Goal: Task Accomplishment & Management: Manage account settings

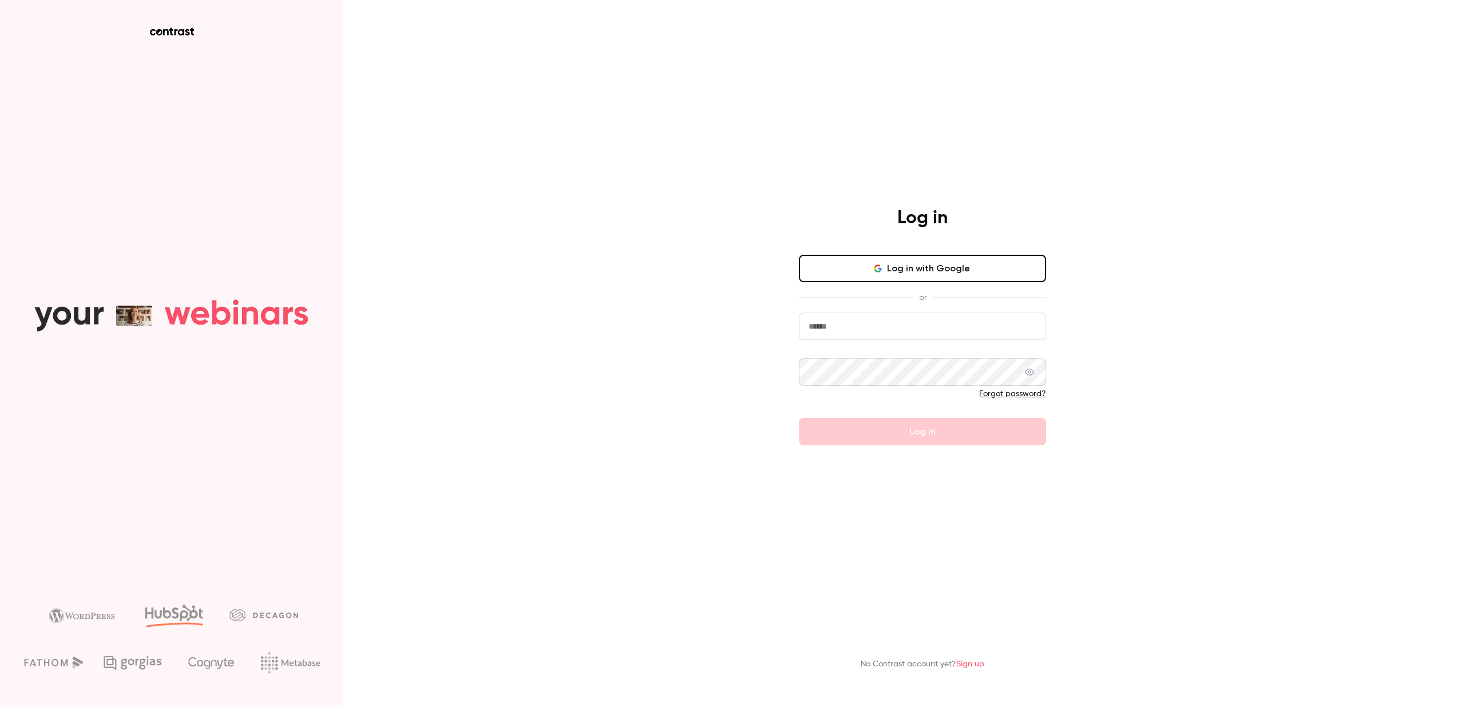
click at [833, 277] on button "Log in with Google" at bounding box center [922, 268] width 247 height 27
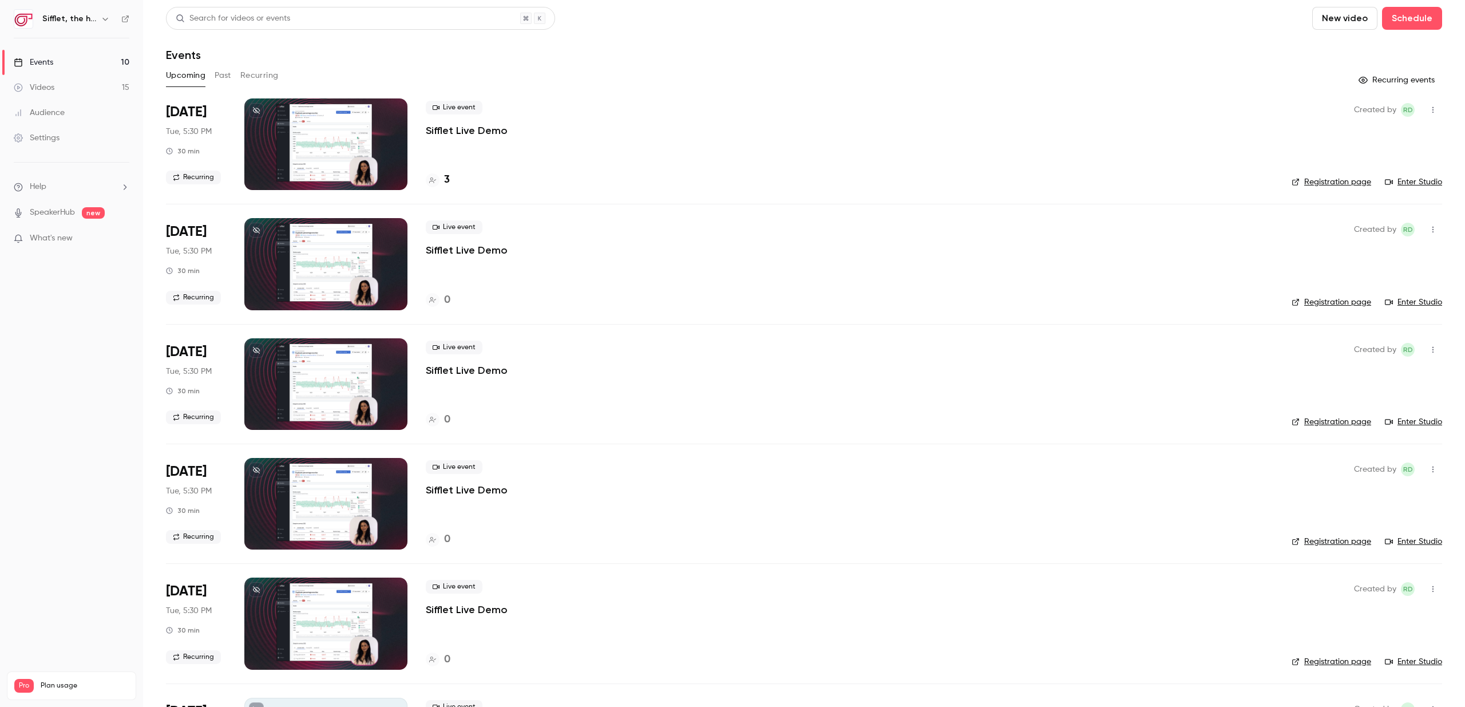
click at [957, 284] on div "Live event Sifflet Live Demo 0" at bounding box center [849, 264] width 847 height 92
click at [390, 244] on div at bounding box center [325, 264] width 163 height 92
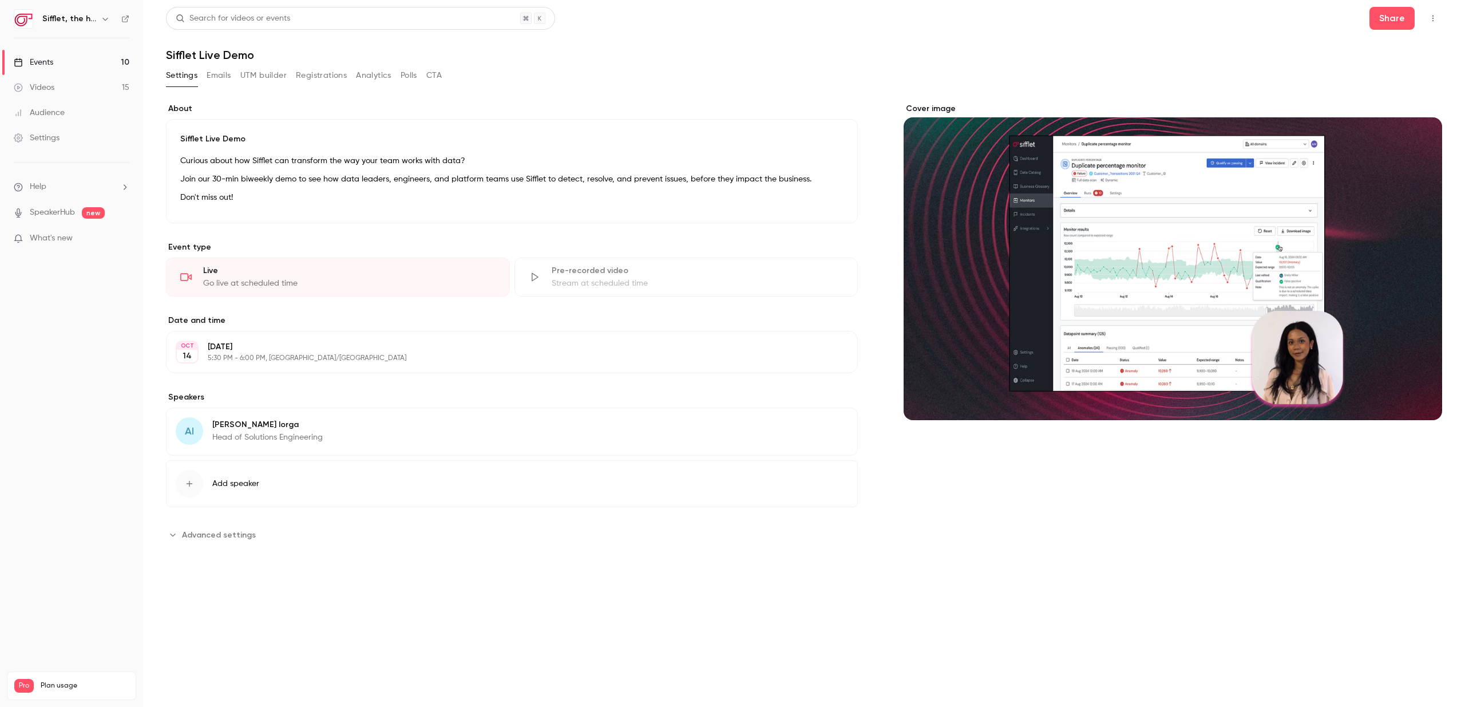
click at [330, 87] on div "Settings Emails UTM builder Registrations Analytics Polls CTA" at bounding box center [304, 77] width 276 height 23
click at [330, 81] on button "Registrations" at bounding box center [321, 75] width 51 height 18
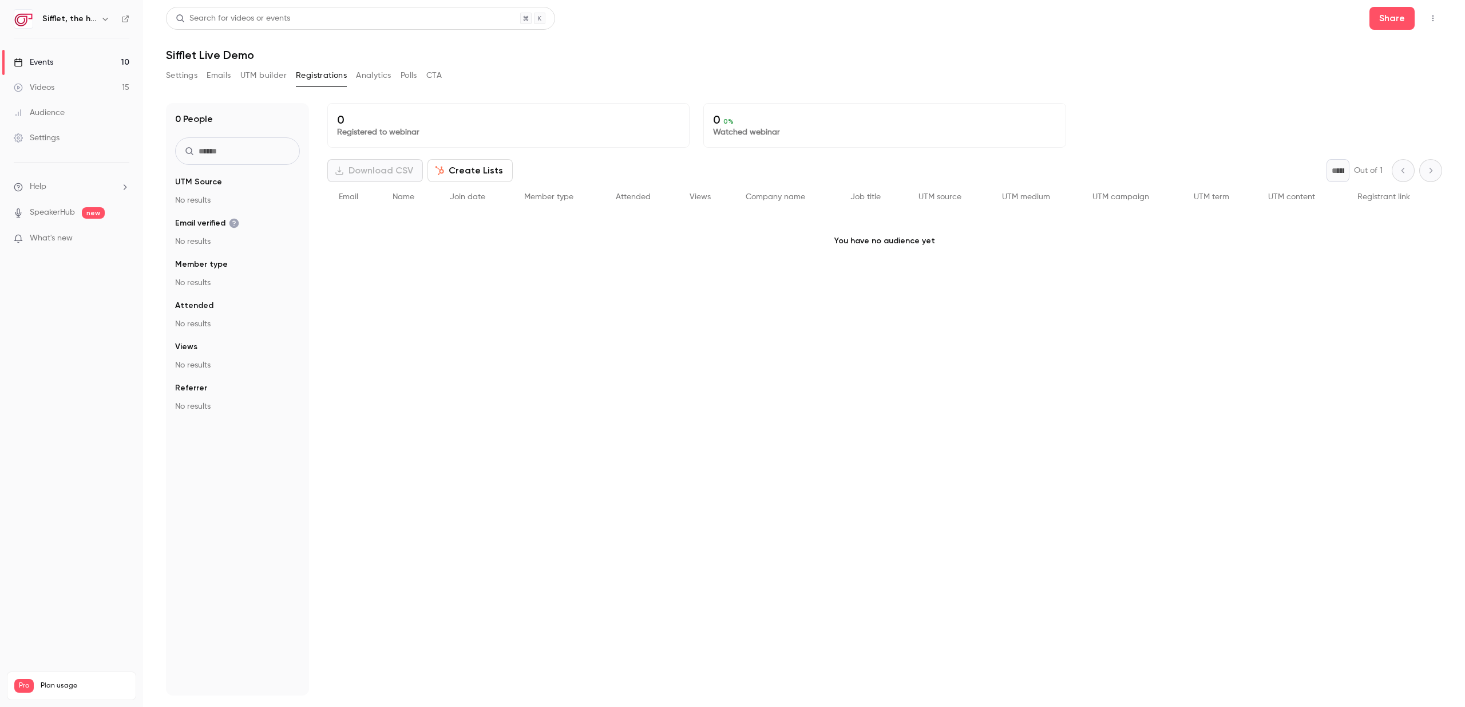
click at [1429, 21] on icon "button" at bounding box center [1432, 18] width 9 height 8
click at [1428, 21] on div at bounding box center [732, 353] width 1465 height 707
click at [1392, 17] on button "Share" at bounding box center [1391, 18] width 45 height 23
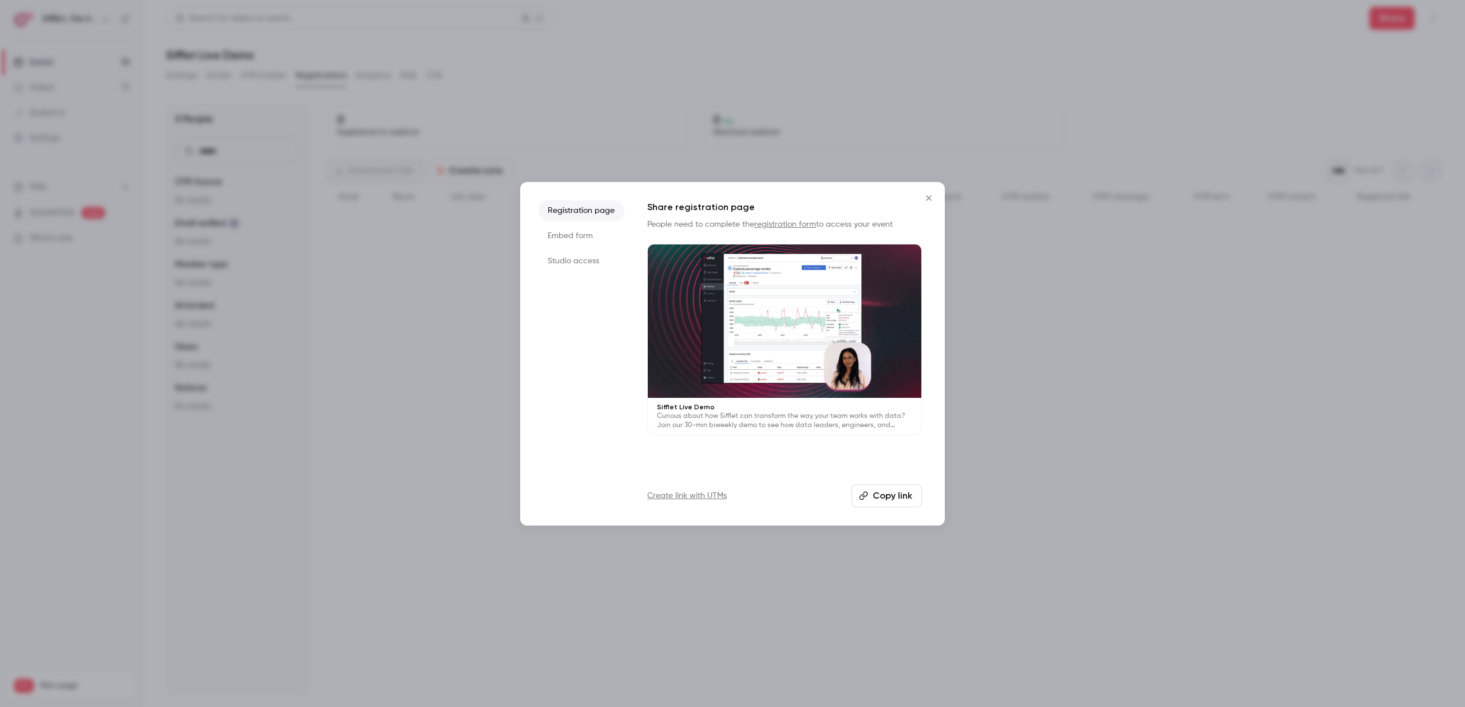
click at [593, 232] on li "Embed form" at bounding box center [581, 235] width 86 height 21
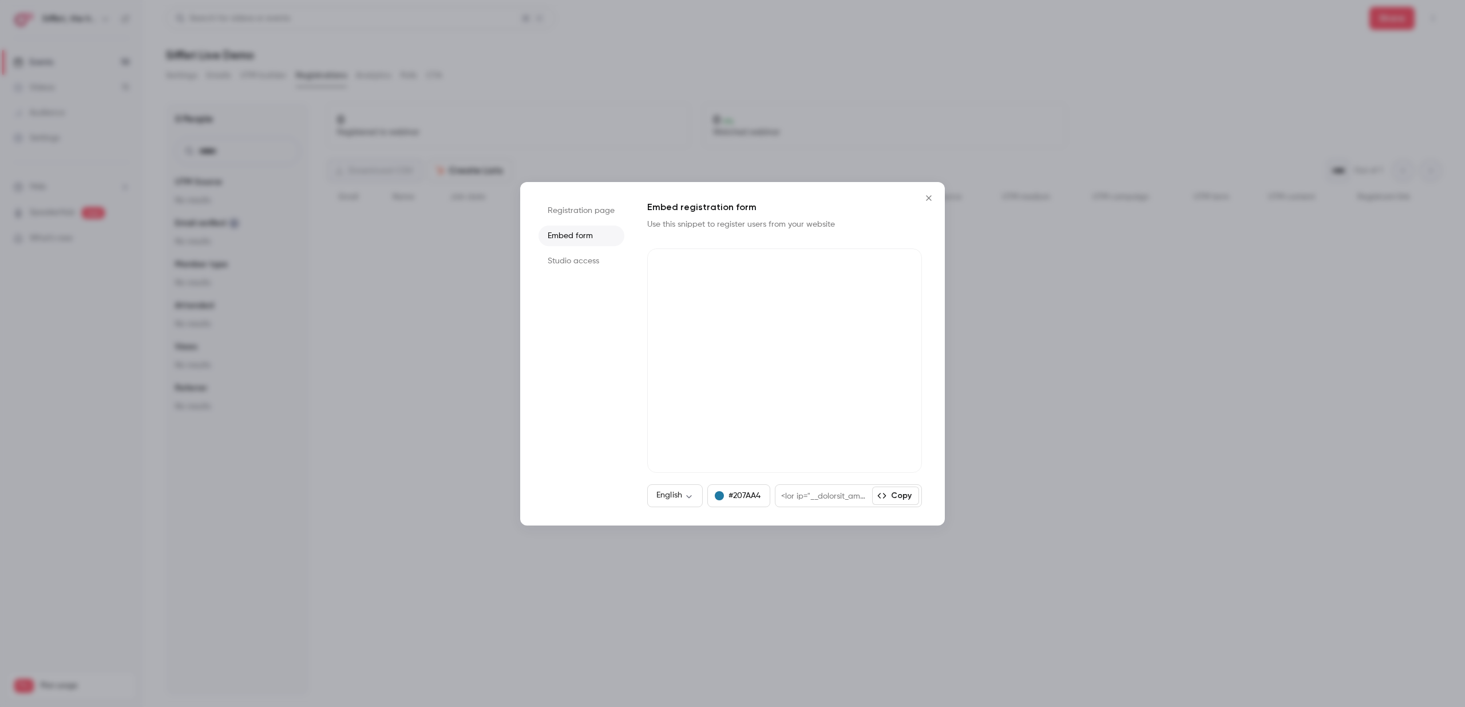
click at [584, 259] on li "Studio access" at bounding box center [581, 261] width 86 height 21
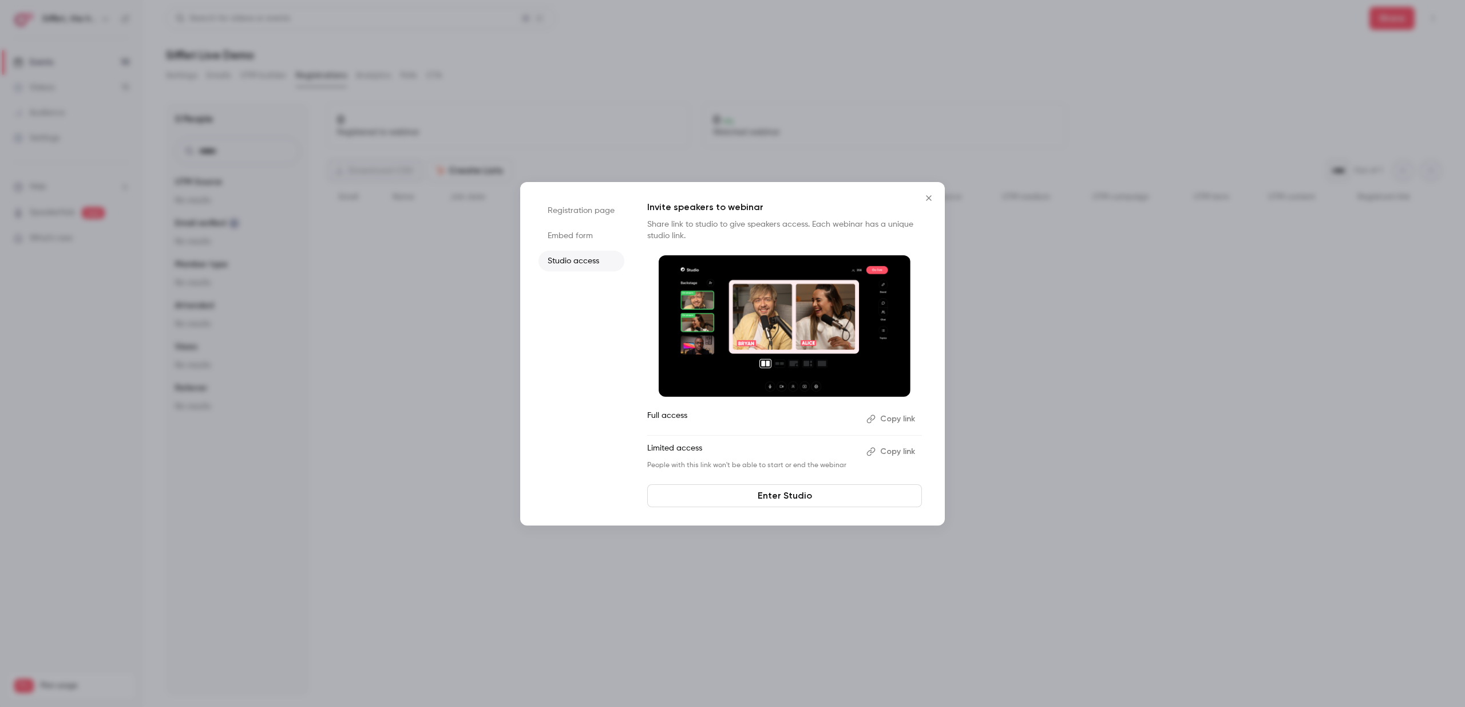
click at [585, 239] on li "Embed form" at bounding box center [581, 235] width 86 height 21
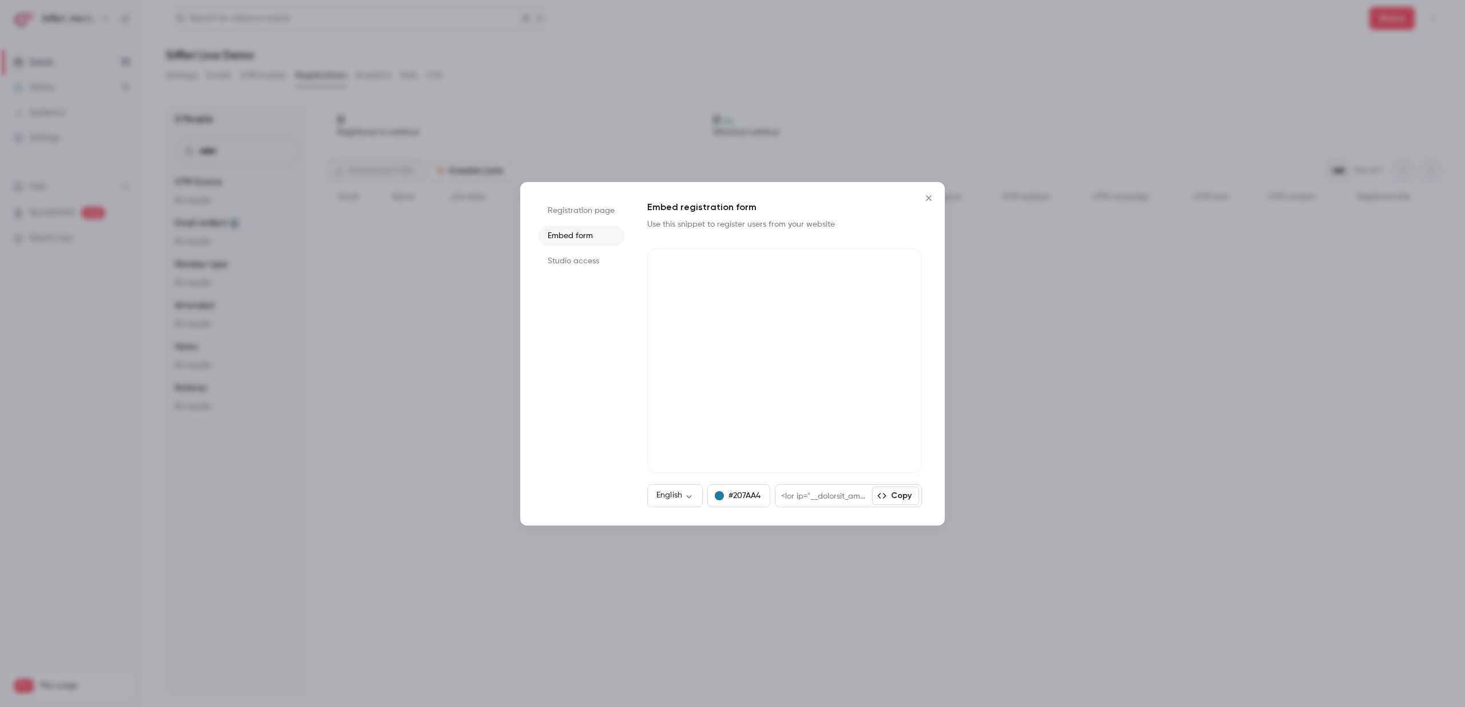
click at [599, 215] on li "Registration page" at bounding box center [581, 210] width 86 height 21
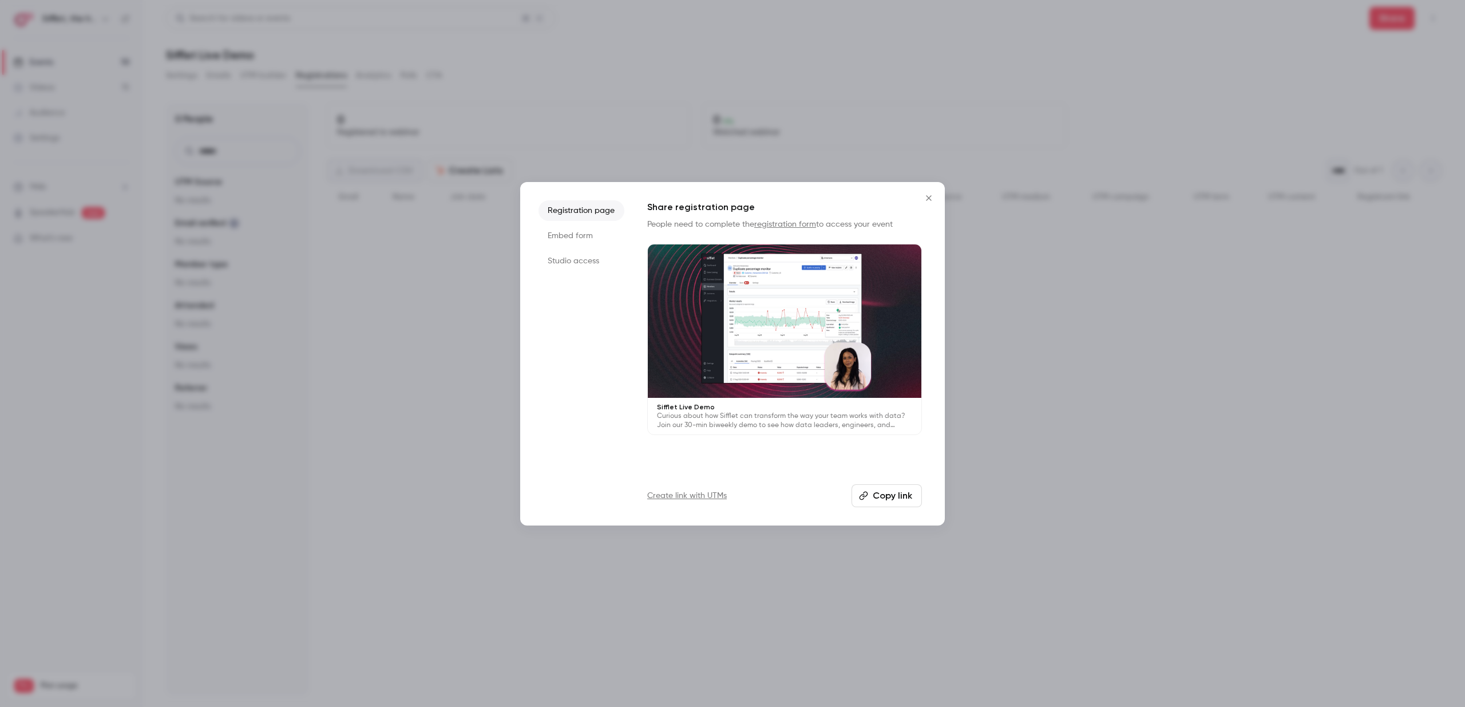
click at [591, 239] on li "Embed form" at bounding box center [581, 235] width 86 height 21
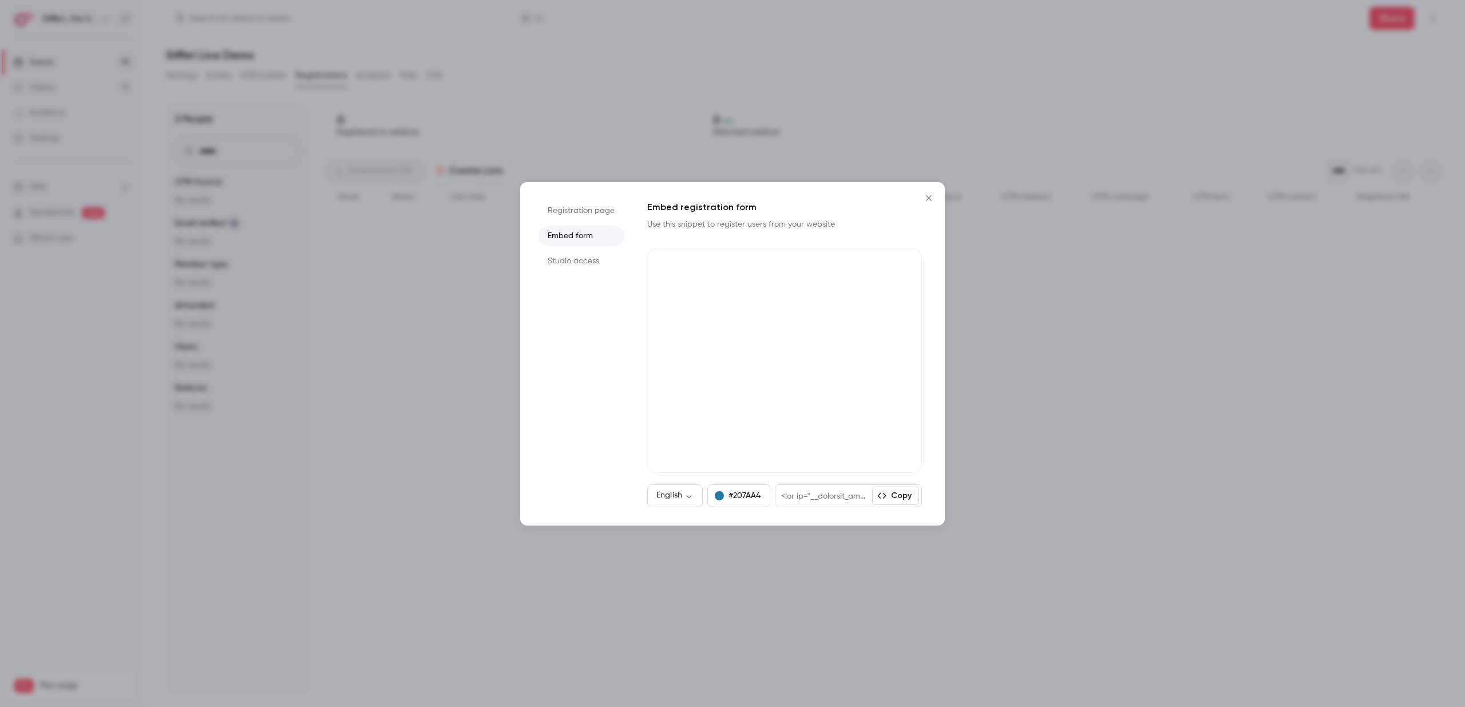
click at [594, 265] on li "Studio access" at bounding box center [581, 261] width 86 height 21
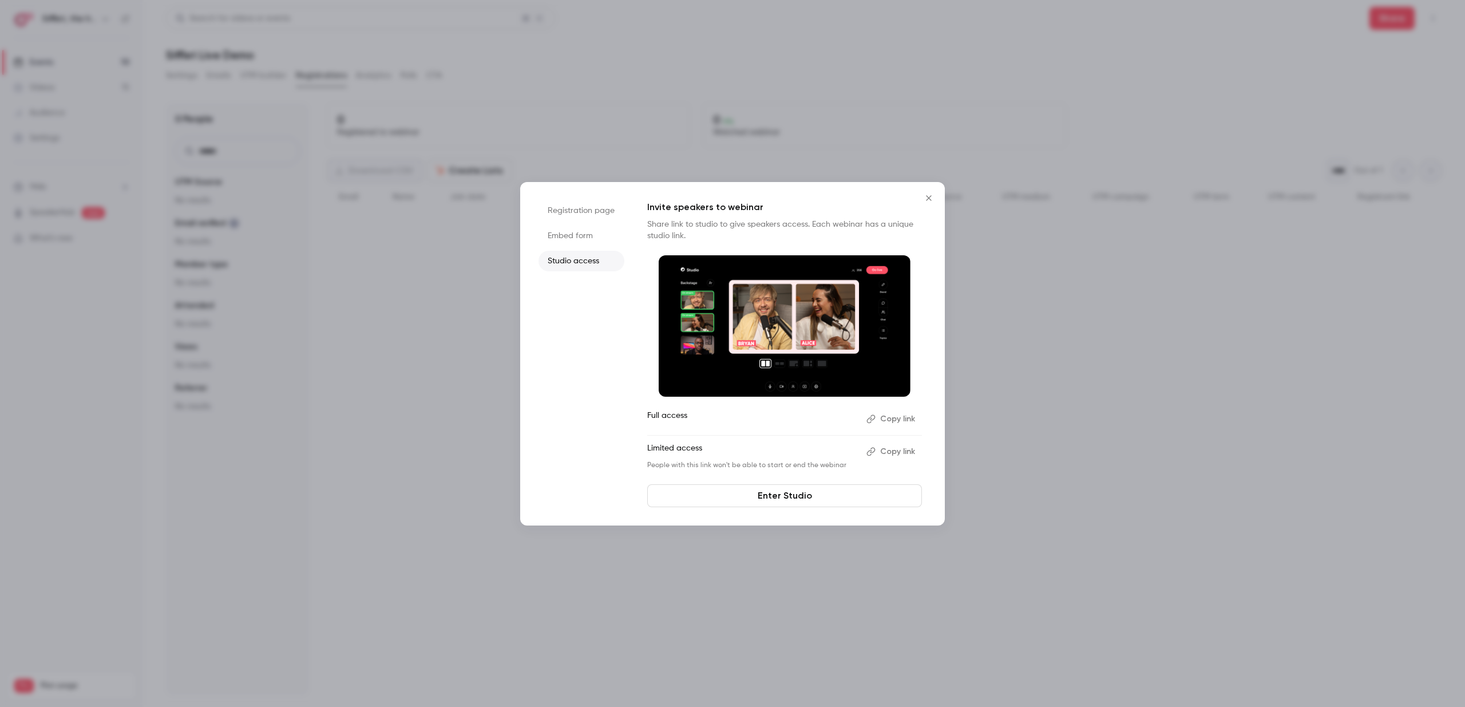
click at [595, 243] on li "Embed form" at bounding box center [581, 235] width 86 height 21
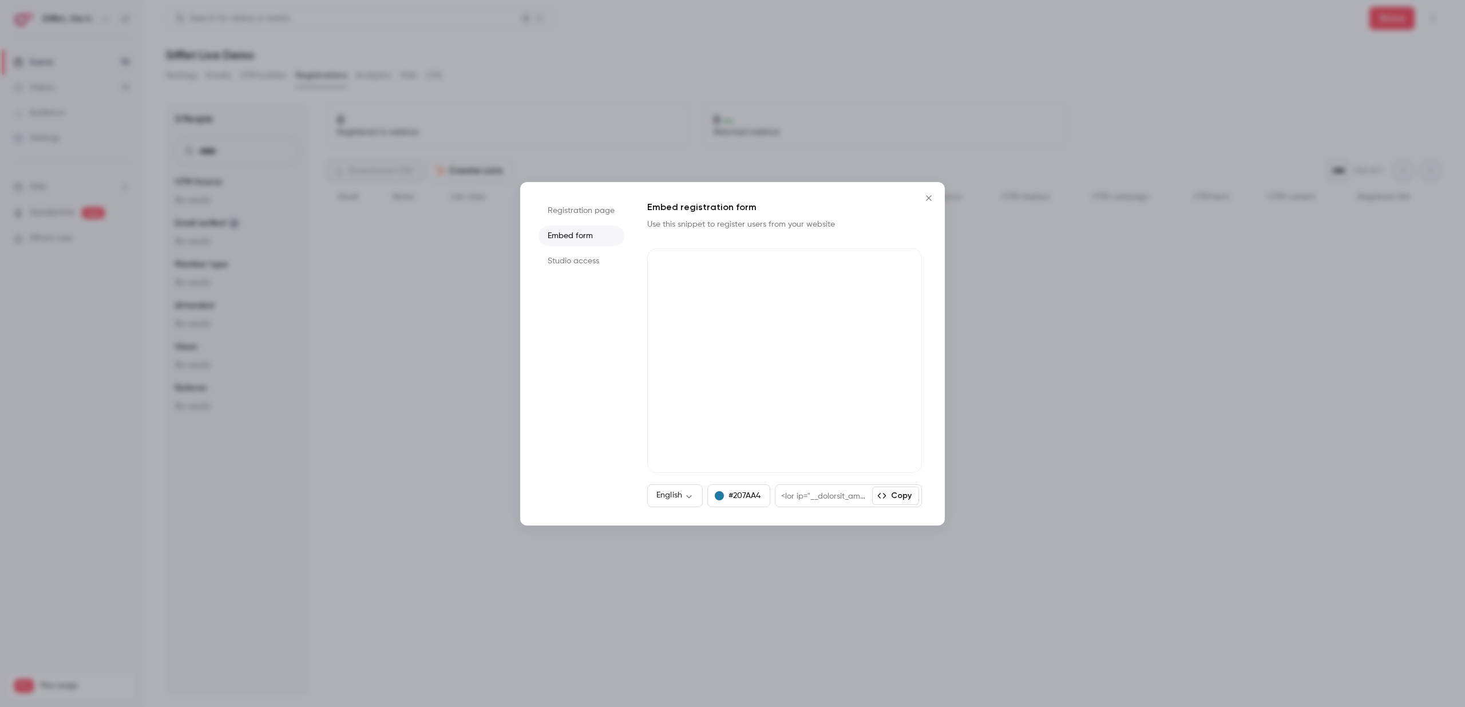
click at [593, 217] on li "Registration page" at bounding box center [581, 210] width 86 height 21
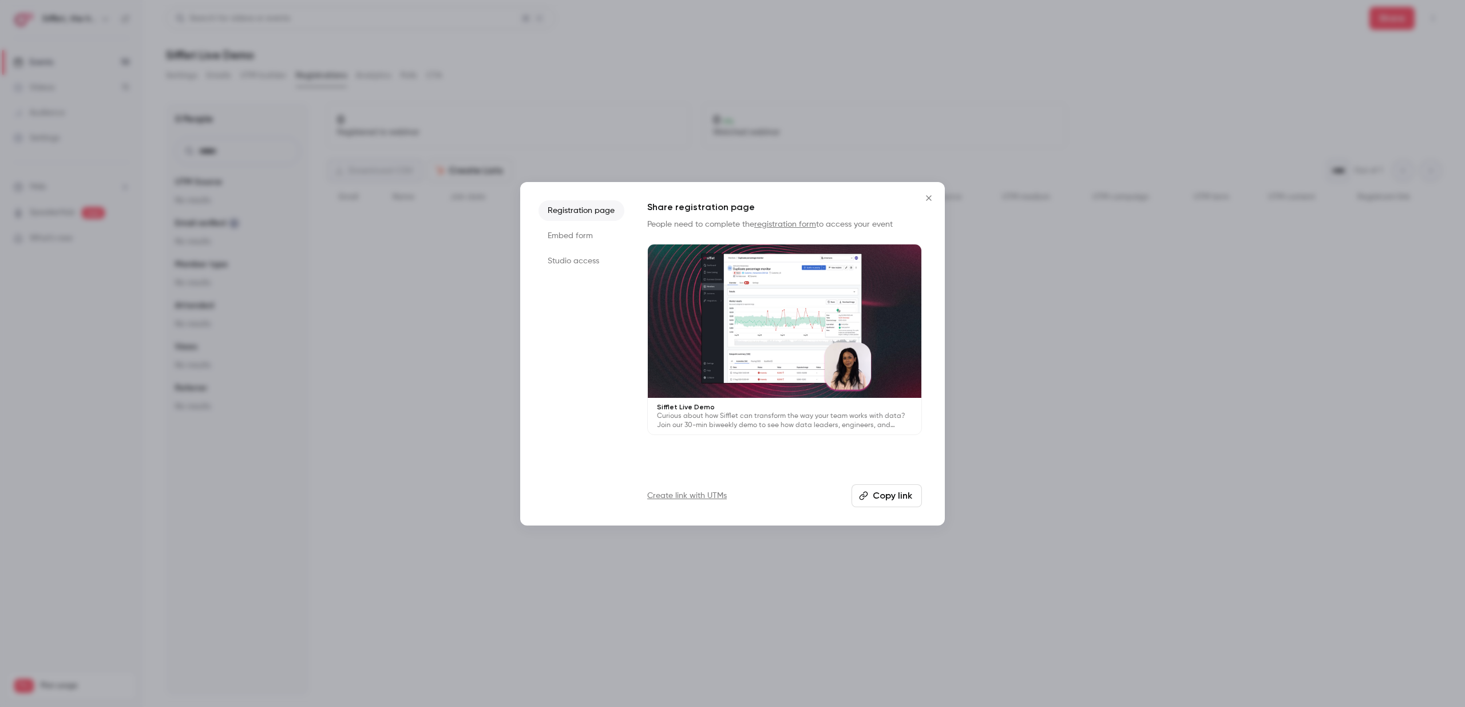
click at [591, 225] on li "Embed form" at bounding box center [581, 235] width 86 height 21
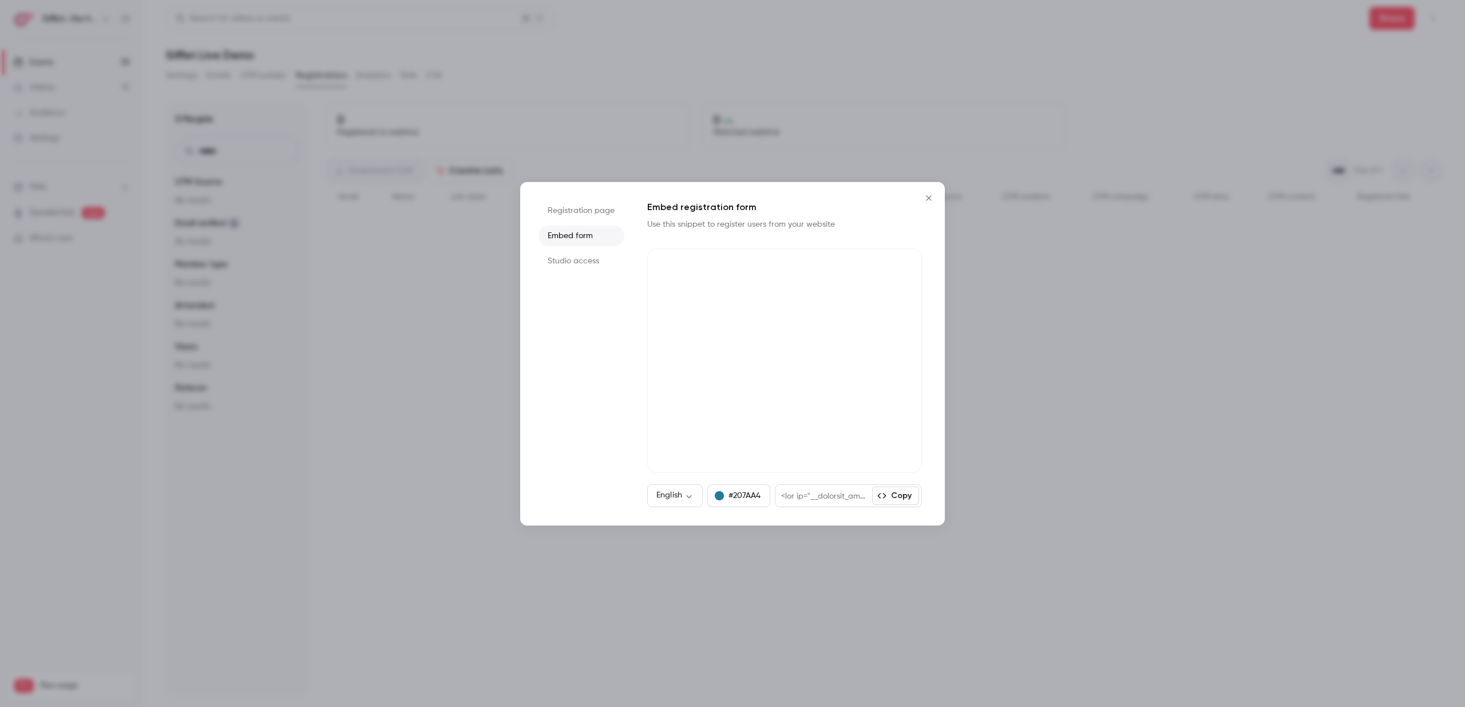
click at [922, 199] on icon "Close" at bounding box center [929, 197] width 14 height 9
